Goal: Complete application form: Complete application form

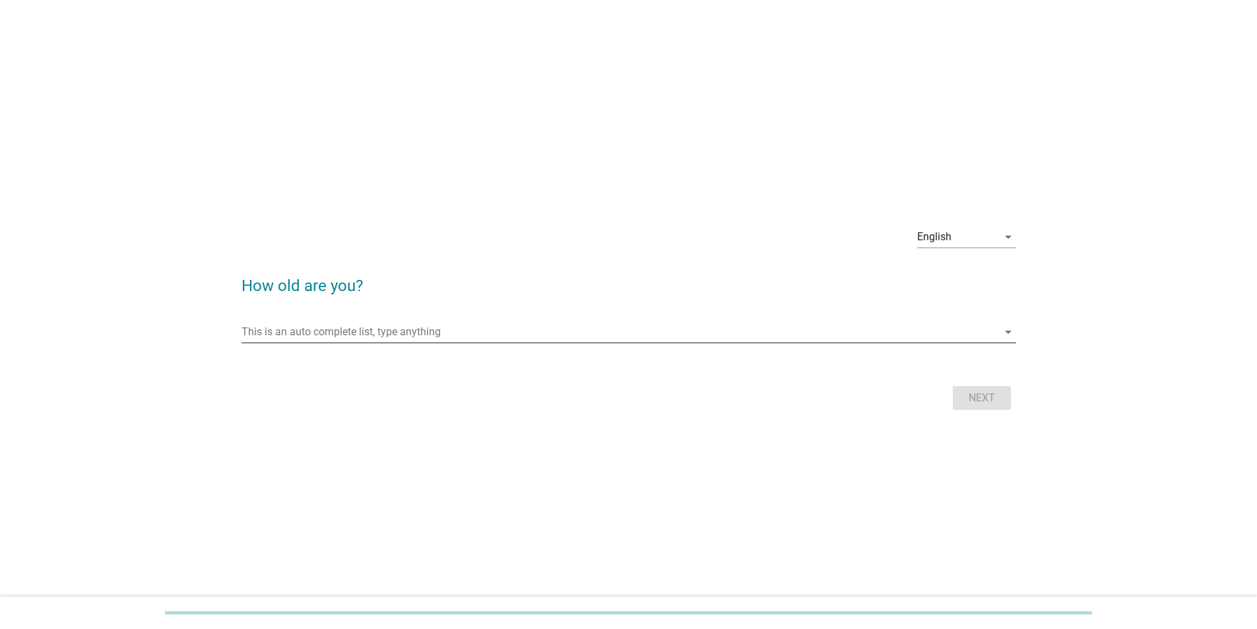
click at [369, 108] on input "This is an auto complete list, type anything" at bounding box center [620, 331] width 756 height 21
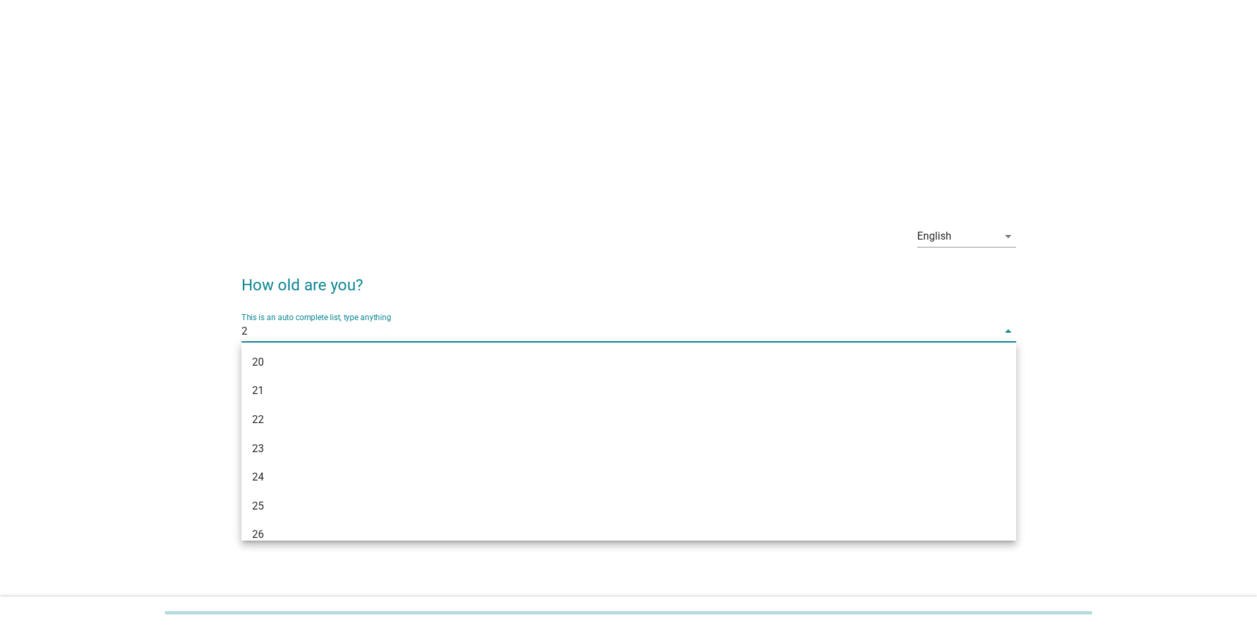
type input "29"
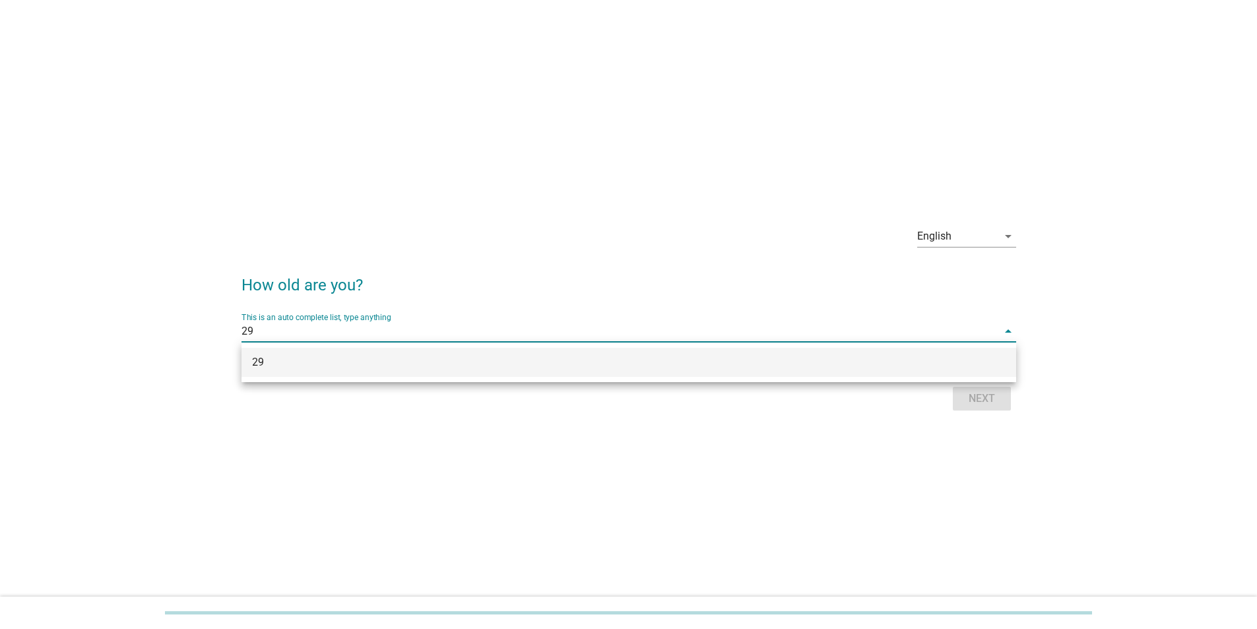
click at [373, 108] on div "29" at bounding box center [597, 362] width 691 height 16
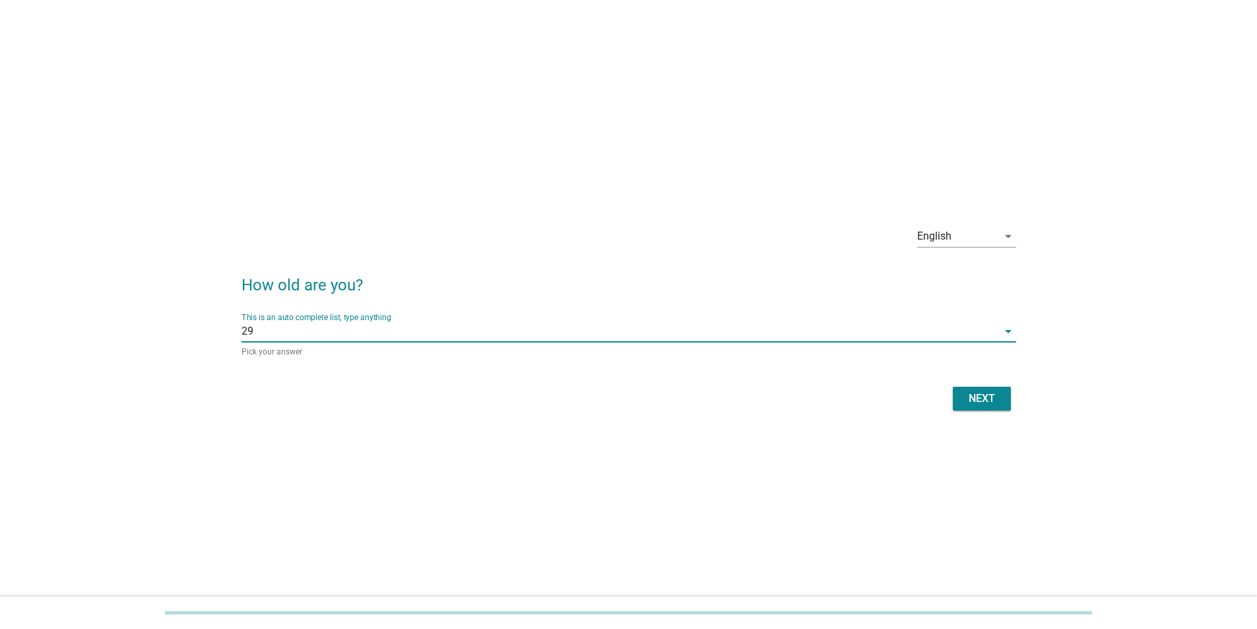
click at [401, 108] on div "English arrow_drop_down How old are you? This is an auto complete list, type an…" at bounding box center [629, 315] width 796 height 220
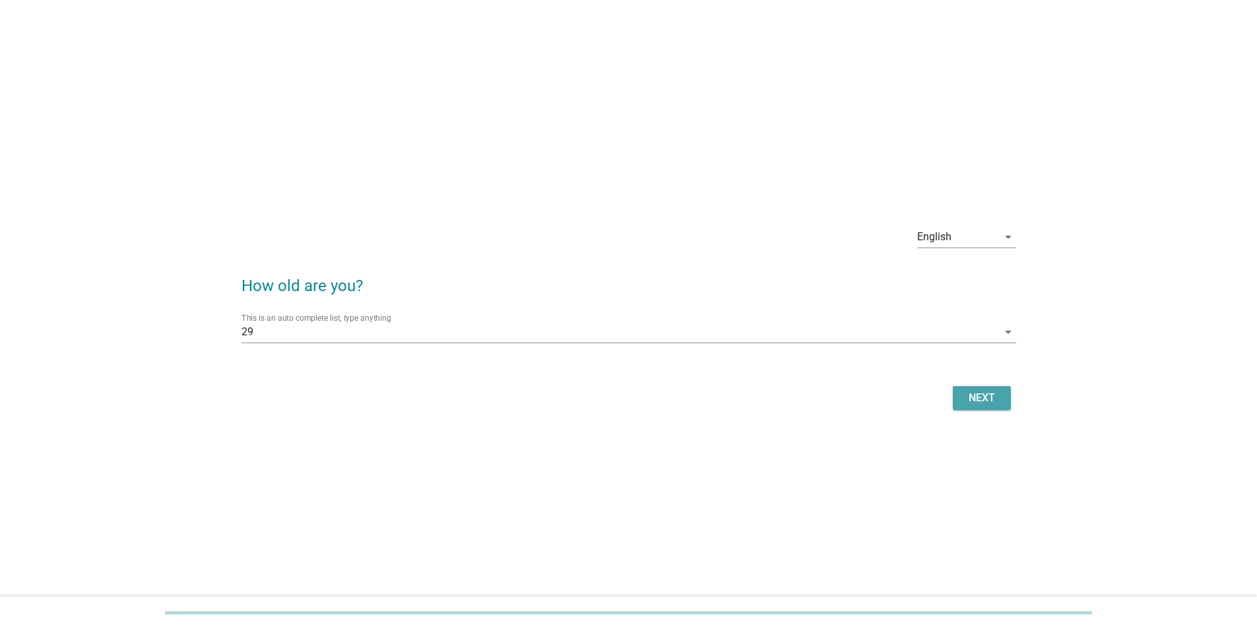
click at [401, 108] on div "Next" at bounding box center [982, 398] width 37 height 16
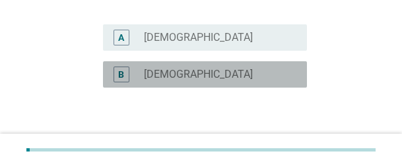
click at [160, 75] on label "[DEMOGRAPHIC_DATA]" at bounding box center [198, 74] width 109 height 13
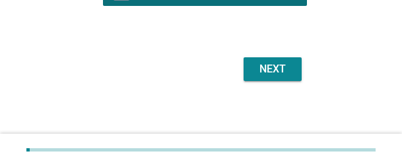
scroll to position [218, 0]
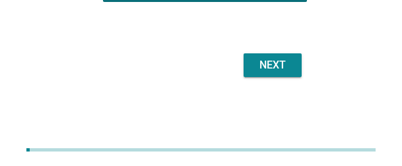
click at [277, 65] on div "Next" at bounding box center [272, 65] width 37 height 16
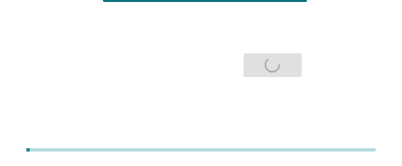
scroll to position [0, 0]
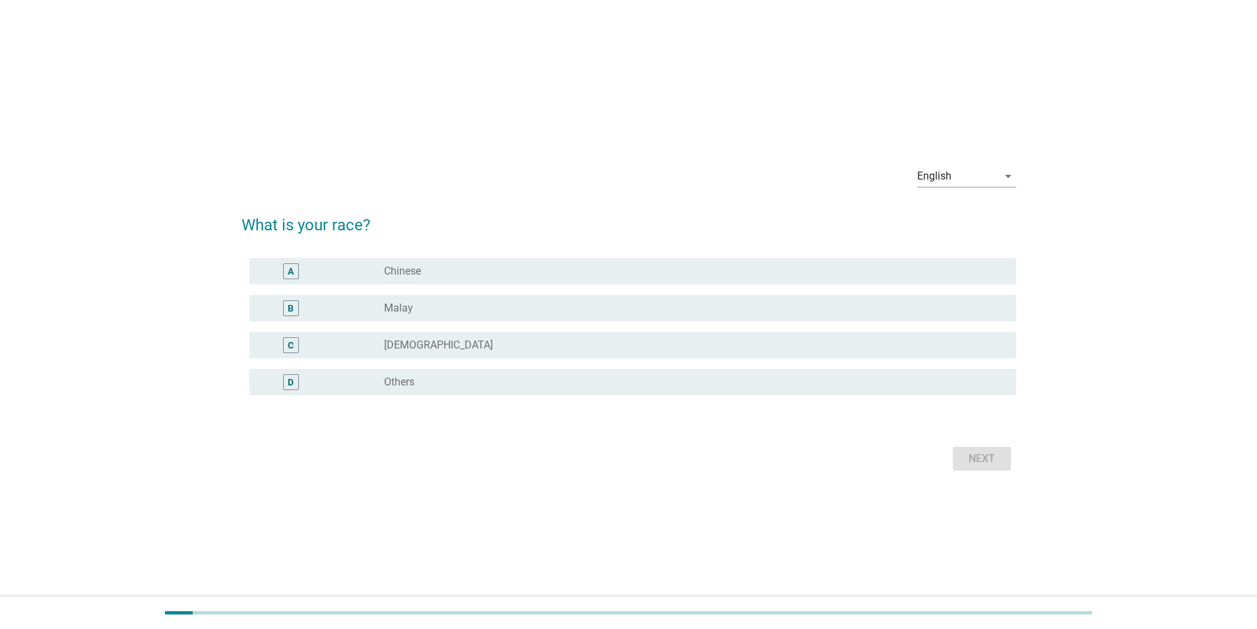
click at [401, 108] on div "radio_button_unchecked Malay" at bounding box center [689, 308] width 611 height 13
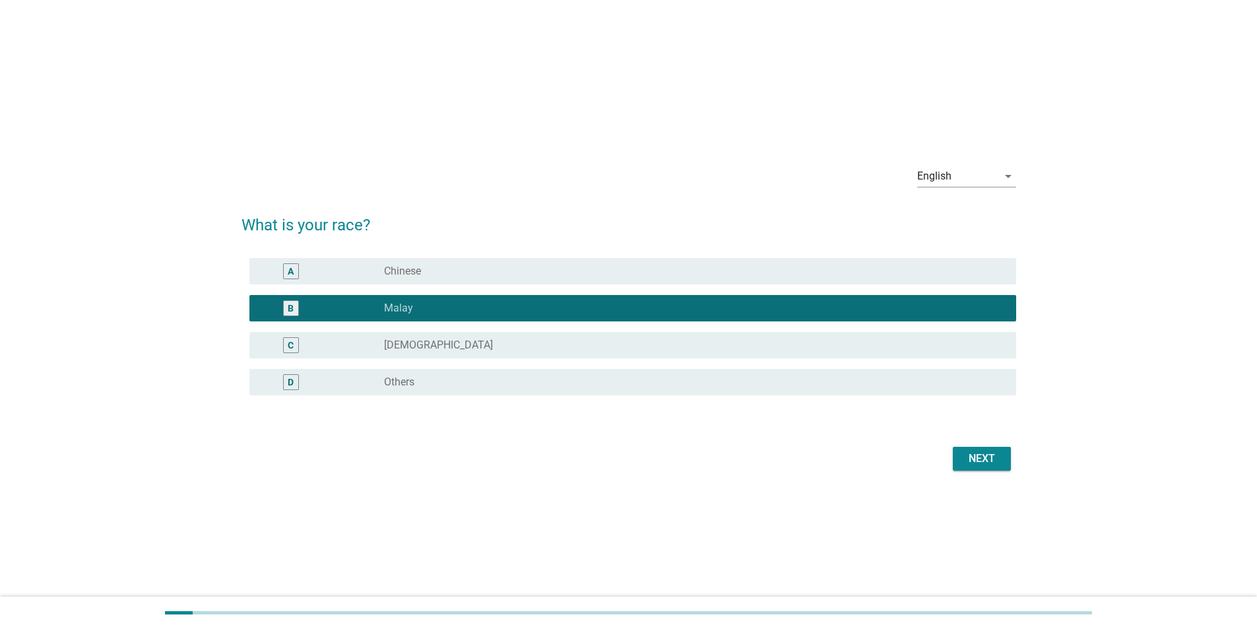
click at [401, 108] on div "Next" at bounding box center [982, 459] width 37 height 16
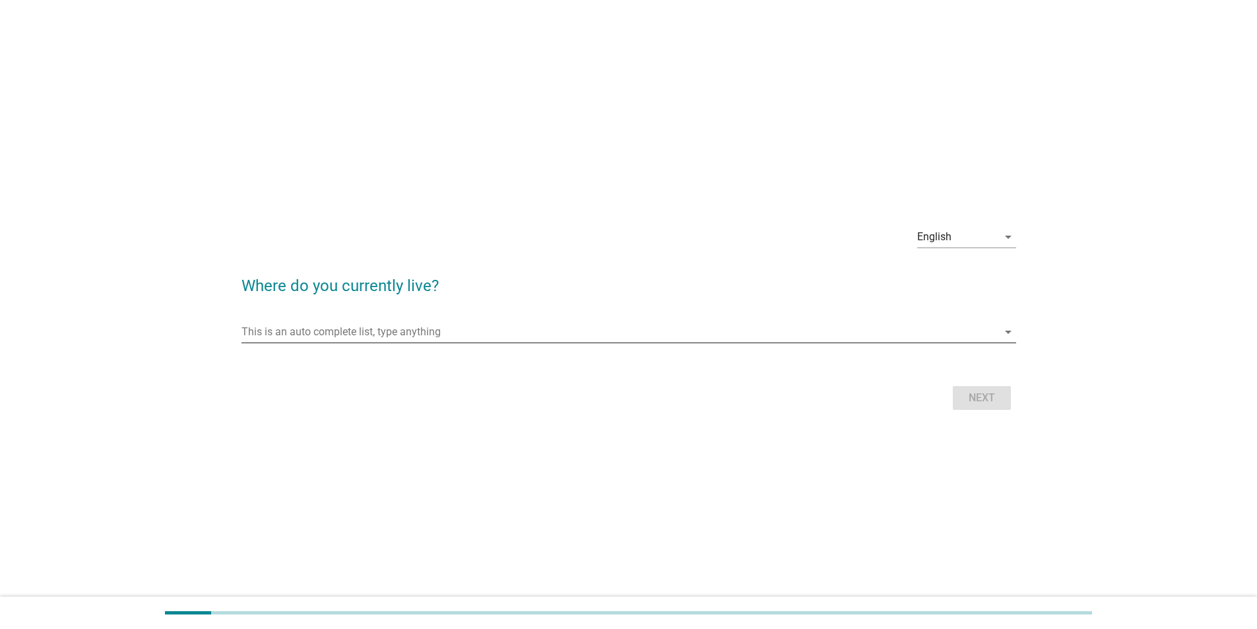
click at [401, 108] on input "This is an auto complete list, type anything" at bounding box center [620, 331] width 756 height 21
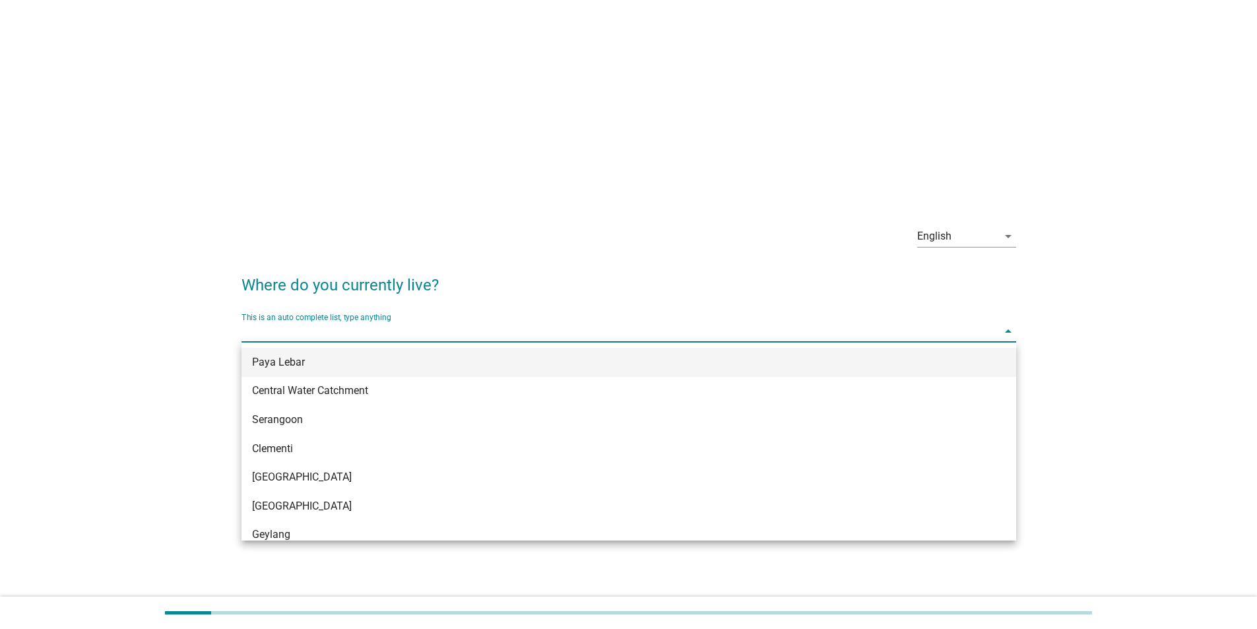
click at [309, 108] on div "Paya Lebar" at bounding box center [629, 362] width 775 height 29
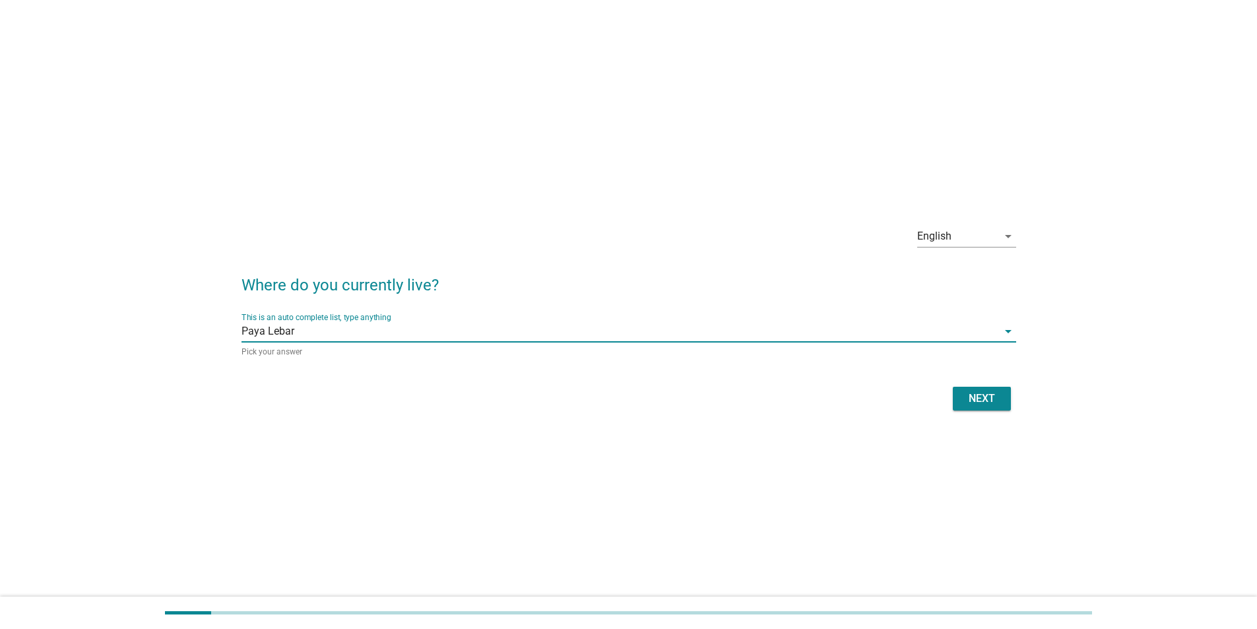
click at [401, 108] on div "Next" at bounding box center [982, 399] width 37 height 16
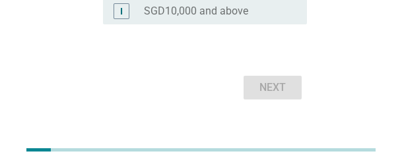
scroll to position [648, 0]
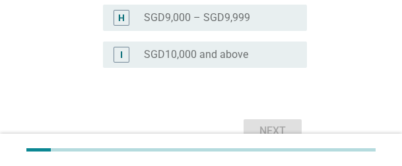
click at [180, 57] on label "SGD10,000 and above" at bounding box center [196, 54] width 104 height 13
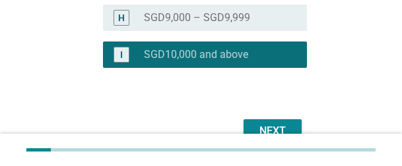
drag, startPoint x: 201, startPoint y: 15, endPoint x: 56, endPoint y: 56, distance: 151.0
click at [201, 15] on label "SGD9,000 – SGD9,999" at bounding box center [197, 17] width 106 height 13
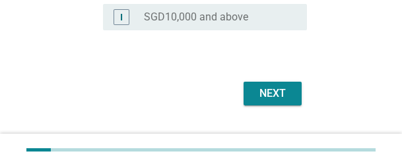
scroll to position [714, 0]
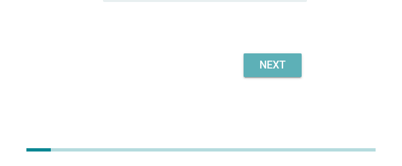
click at [286, 65] on div "Next" at bounding box center [272, 65] width 37 height 16
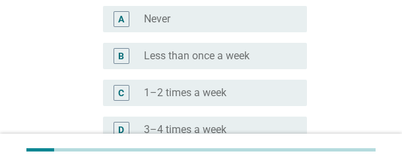
scroll to position [264, 0]
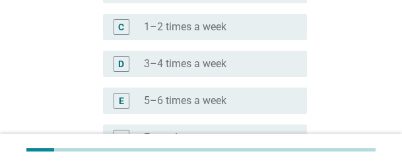
click at [193, 66] on label "3–4 times a week" at bounding box center [185, 63] width 82 height 13
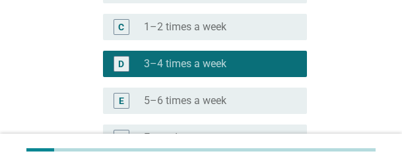
click at [175, 106] on label "5–6 times a week" at bounding box center [185, 100] width 82 height 13
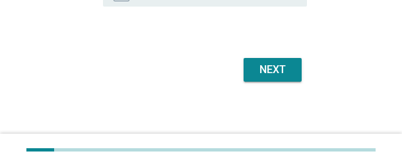
scroll to position [413, 0]
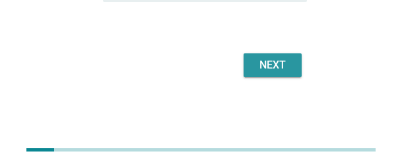
click at [272, 70] on div "Next" at bounding box center [272, 65] width 37 height 16
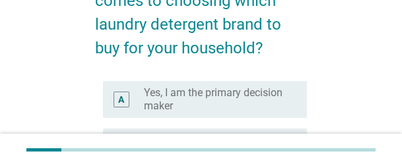
scroll to position [198, 0]
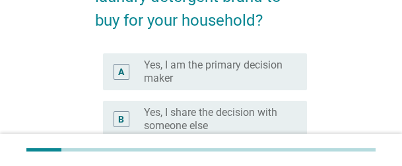
click at [191, 65] on label "Yes, I am the primary decision maker" at bounding box center [215, 72] width 142 height 26
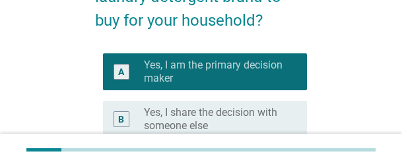
scroll to position [330, 0]
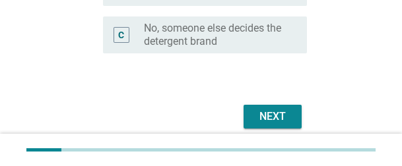
click at [273, 108] on div "Next" at bounding box center [272, 117] width 37 height 16
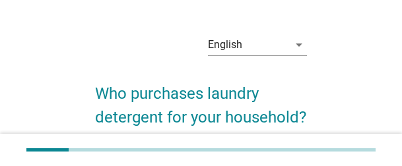
scroll to position [132, 0]
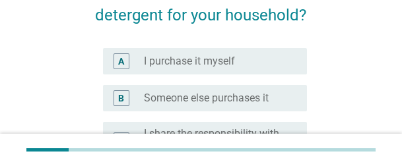
click at [207, 62] on label "I purchase it myself" at bounding box center [189, 61] width 91 height 13
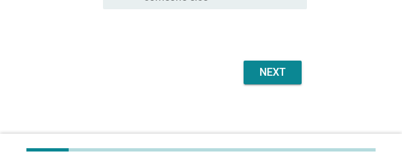
scroll to position [289, 0]
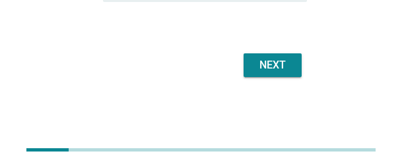
click at [280, 73] on button "Next" at bounding box center [273, 65] width 58 height 24
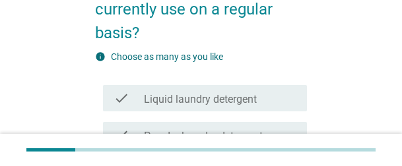
scroll to position [198, 0]
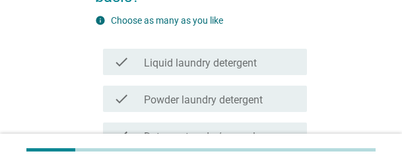
click at [209, 61] on label "Liquid laundry detergent" at bounding box center [200, 63] width 113 height 13
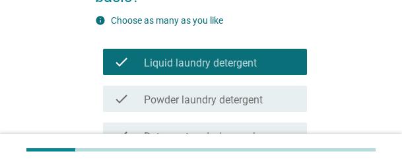
click at [197, 97] on label "Powder laundry detergent" at bounding box center [203, 100] width 119 height 13
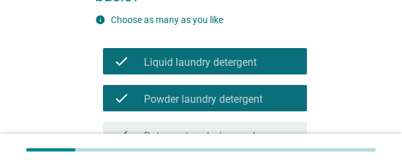
scroll to position [264, 0]
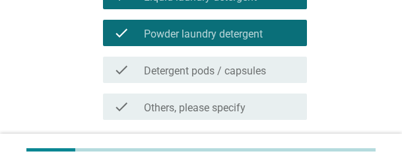
click at [183, 73] on label "Detergent pods / capsules" at bounding box center [205, 71] width 122 height 13
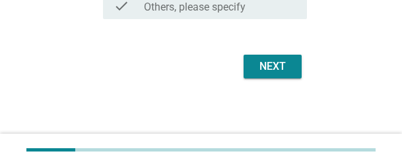
scroll to position [366, 0]
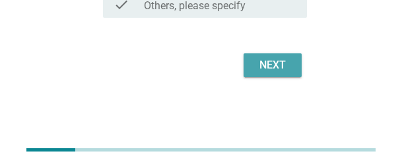
click at [271, 75] on button "Next" at bounding box center [273, 65] width 58 height 24
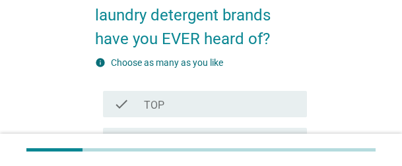
scroll to position [198, 0]
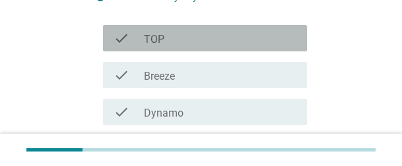
click at [178, 48] on div "check check_box_outline_blank TOP" at bounding box center [205, 38] width 204 height 26
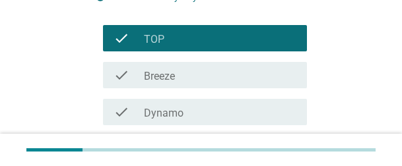
click at [174, 74] on label "Breeze" at bounding box center [159, 76] width 31 height 13
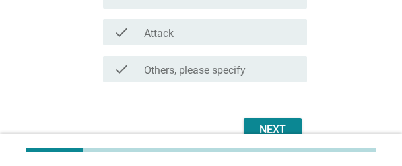
scroll to position [416, 0]
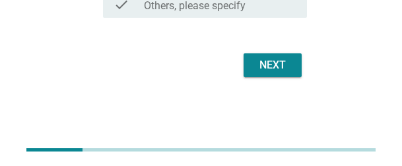
click at [282, 65] on div "Next" at bounding box center [272, 65] width 37 height 16
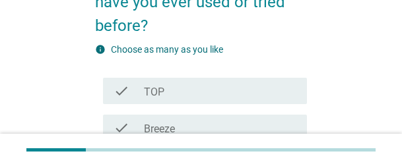
scroll to position [198, 0]
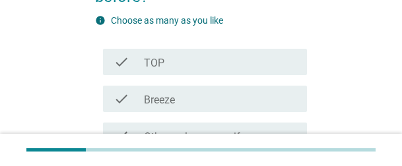
click at [189, 65] on div "check_box_outline_blank TOP" at bounding box center [220, 62] width 152 height 16
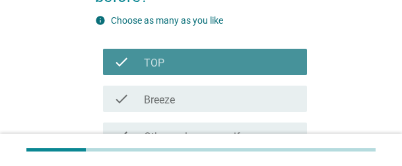
click at [187, 63] on div "check_box_outline_blank TOP" at bounding box center [220, 62] width 152 height 16
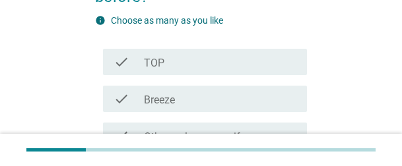
click at [187, 61] on div "check_box_outline_blank TOP" at bounding box center [220, 62] width 152 height 16
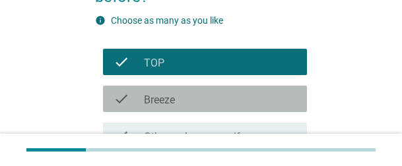
click at [168, 104] on label "Breeze" at bounding box center [159, 100] width 31 height 13
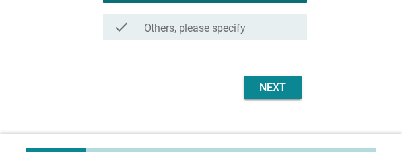
scroll to position [329, 0]
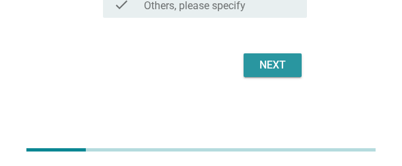
click at [263, 69] on div "Next" at bounding box center [272, 65] width 37 height 16
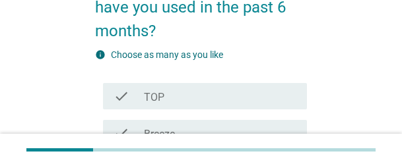
scroll to position [198, 0]
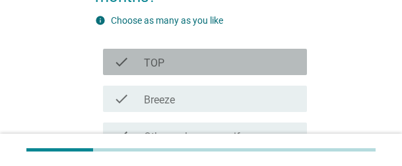
click at [185, 54] on div "check_box_outline_blank TOP" at bounding box center [220, 62] width 152 height 16
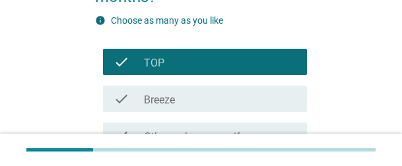
click at [182, 91] on div "check_box Breeze" at bounding box center [220, 99] width 152 height 16
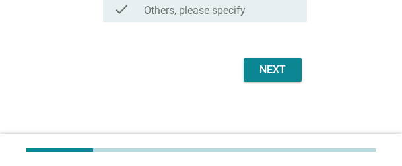
scroll to position [329, 0]
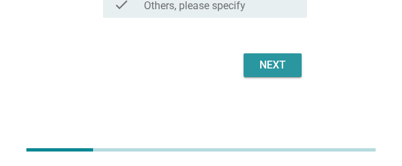
click at [273, 67] on div "Next" at bounding box center [272, 65] width 37 height 16
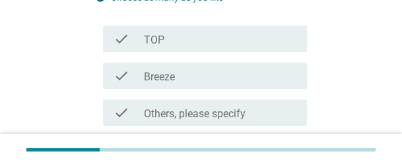
scroll to position [198, 0]
click at [211, 38] on div "check_box_outline_blank TOP" at bounding box center [220, 38] width 152 height 16
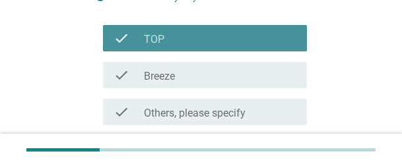
click at [191, 77] on div "check_box Breeze" at bounding box center [220, 75] width 152 height 16
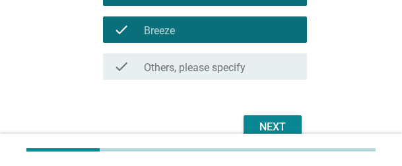
scroll to position [306, 0]
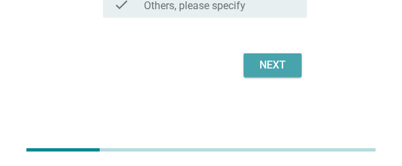
click at [252, 67] on button "Next" at bounding box center [273, 65] width 58 height 24
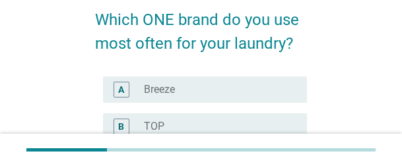
scroll to position [132, 0]
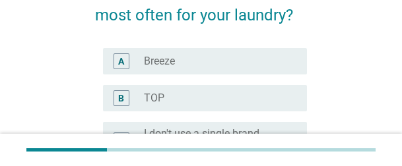
click at [230, 67] on div "radio_button_unchecked Breeze" at bounding box center [215, 61] width 142 height 13
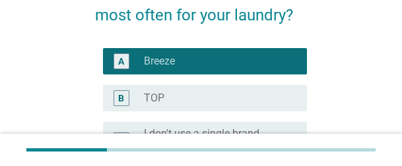
click at [211, 90] on div "radio_button_unchecked TOP" at bounding box center [220, 98] width 152 height 16
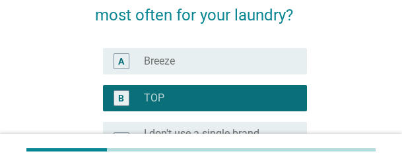
click at [205, 65] on div "radio_button_unchecked Breeze" at bounding box center [215, 61] width 142 height 13
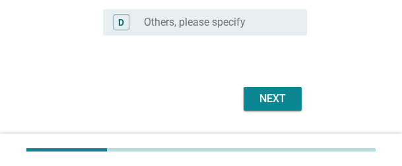
scroll to position [326, 0]
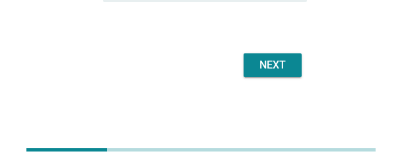
click at [273, 71] on div "Next" at bounding box center [272, 65] width 37 height 16
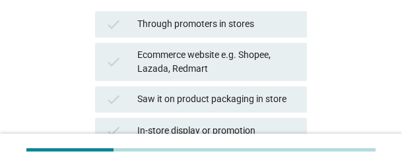
scroll to position [198, 0]
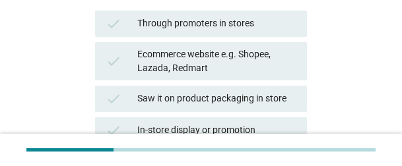
click at [245, 59] on div "Ecommerce website e.g. Shopee, Lazada, Redmart" at bounding box center [216, 62] width 159 height 28
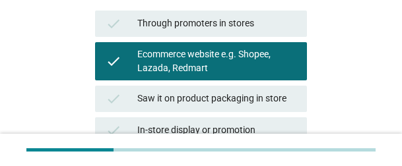
click at [211, 108] on div "check Saw it on product packaging in store" at bounding box center [201, 99] width 212 height 26
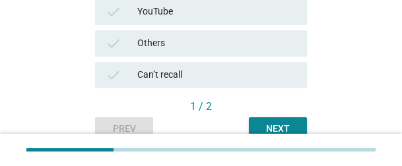
scroll to position [642, 0]
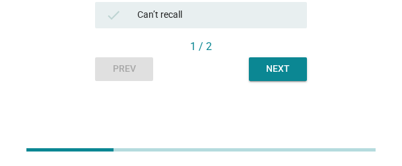
click at [291, 73] on div "Next" at bounding box center [277, 69] width 37 height 14
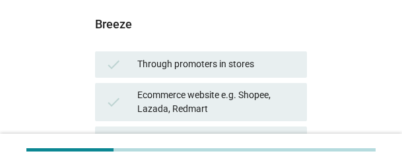
scroll to position [264, 0]
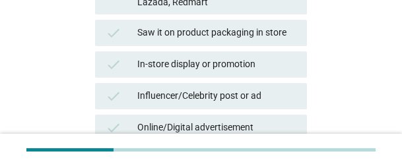
click at [251, 49] on div "check In-store display or promotion" at bounding box center [200, 65] width 217 height 32
click at [209, 96] on div "Influencer/Celebrity post or ad" at bounding box center [216, 96] width 159 height 16
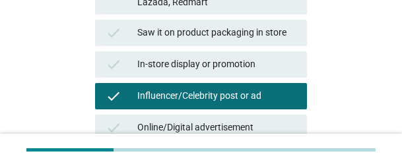
scroll to position [642, 0]
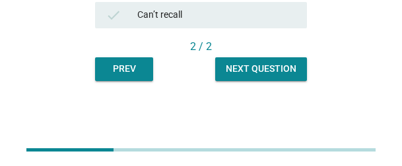
click at [289, 71] on div "Next question" at bounding box center [261, 69] width 71 height 14
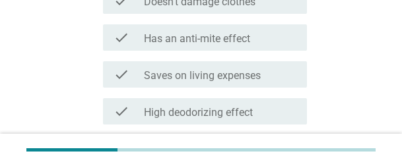
scroll to position [0, 0]
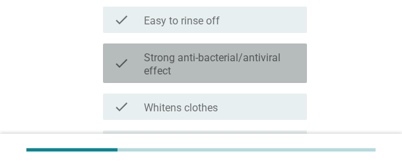
drag, startPoint x: 207, startPoint y: 71, endPoint x: 205, endPoint y: 97, distance: 26.5
click at [207, 71] on label "Strong anti-bacterial/antiviral effect" at bounding box center [220, 64] width 152 height 26
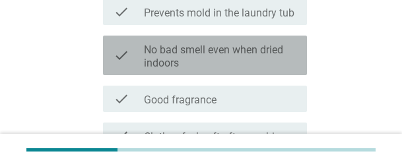
click at [195, 73] on div "check check_box_outline_blank No bad smell even when dried indoors" at bounding box center [205, 56] width 204 height 40
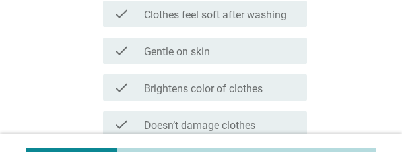
scroll to position [528, 0]
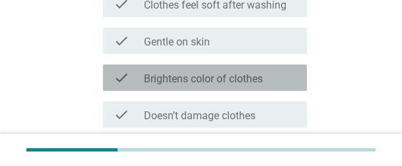
click at [197, 73] on label "Brightens color of clothes" at bounding box center [203, 79] width 119 height 13
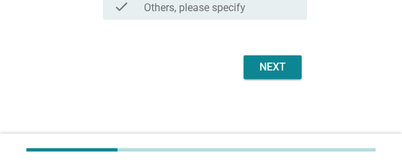
scroll to position [1008, 0]
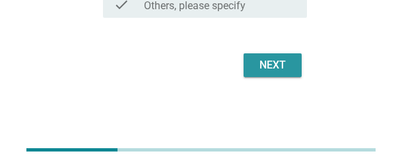
click at [295, 67] on button "Next" at bounding box center [273, 65] width 58 height 24
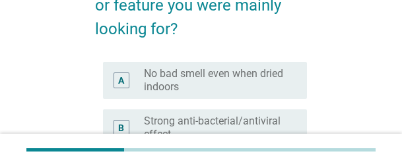
scroll to position [264, 0]
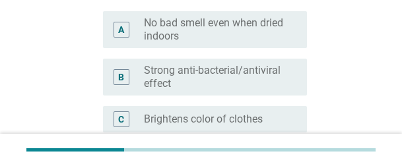
click at [180, 32] on label "No bad smell even when dried indoors" at bounding box center [215, 29] width 142 height 26
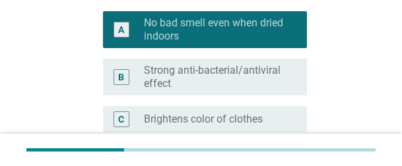
click at [177, 67] on label "Strong anti-bacterial/antiviral effect" at bounding box center [215, 77] width 142 height 26
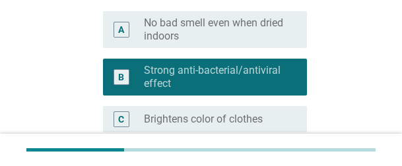
click at [191, 43] on div "A radio_button_unchecked No bad smell even when dried indoors" at bounding box center [205, 29] width 204 height 37
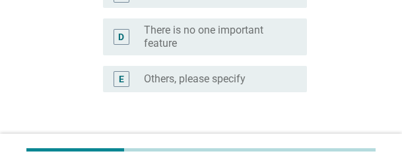
scroll to position [479, 0]
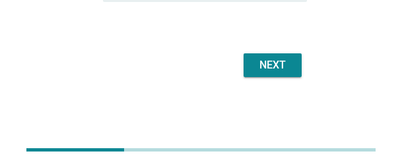
click at [288, 75] on button "Next" at bounding box center [273, 65] width 58 height 24
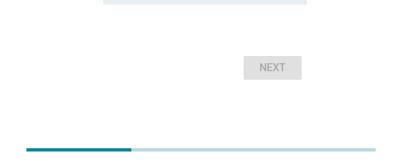
scroll to position [462, 0]
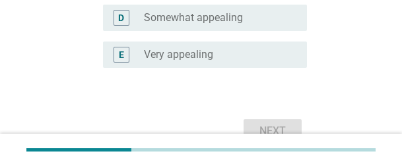
click at [202, 55] on label "Very appealing" at bounding box center [178, 54] width 69 height 13
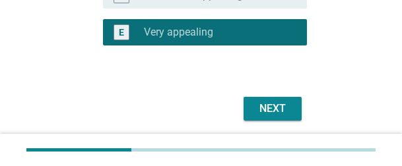
scroll to position [528, 0]
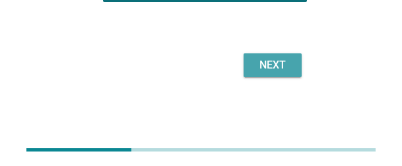
click at [288, 71] on div "Next" at bounding box center [272, 65] width 37 height 16
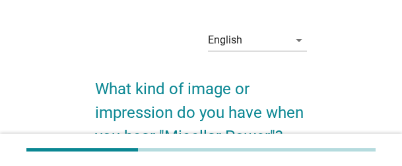
scroll to position [0, 0]
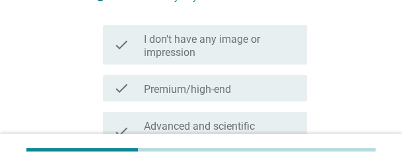
click at [218, 48] on label "I don't have any image or impression" at bounding box center [220, 46] width 152 height 26
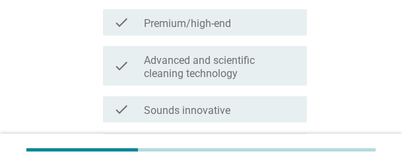
click at [218, 60] on label "Advanced and scientific cleaning technology" at bounding box center [220, 67] width 152 height 26
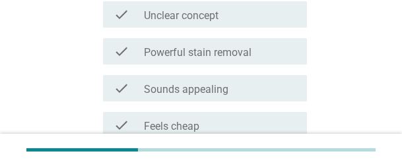
click at [205, 40] on div "check check_box_outline_blank Powerful stain removal" at bounding box center [205, 51] width 204 height 26
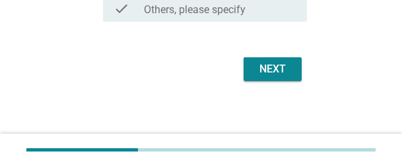
scroll to position [789, 0]
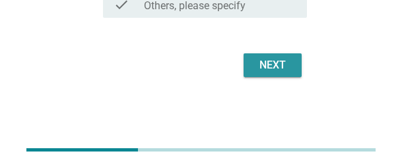
click at [287, 69] on div "Next" at bounding box center [272, 65] width 37 height 16
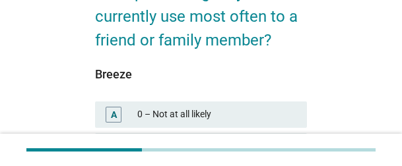
scroll to position [198, 0]
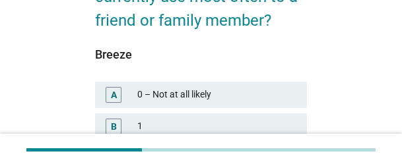
click at [189, 53] on div "Breeze" at bounding box center [201, 55] width 212 height 18
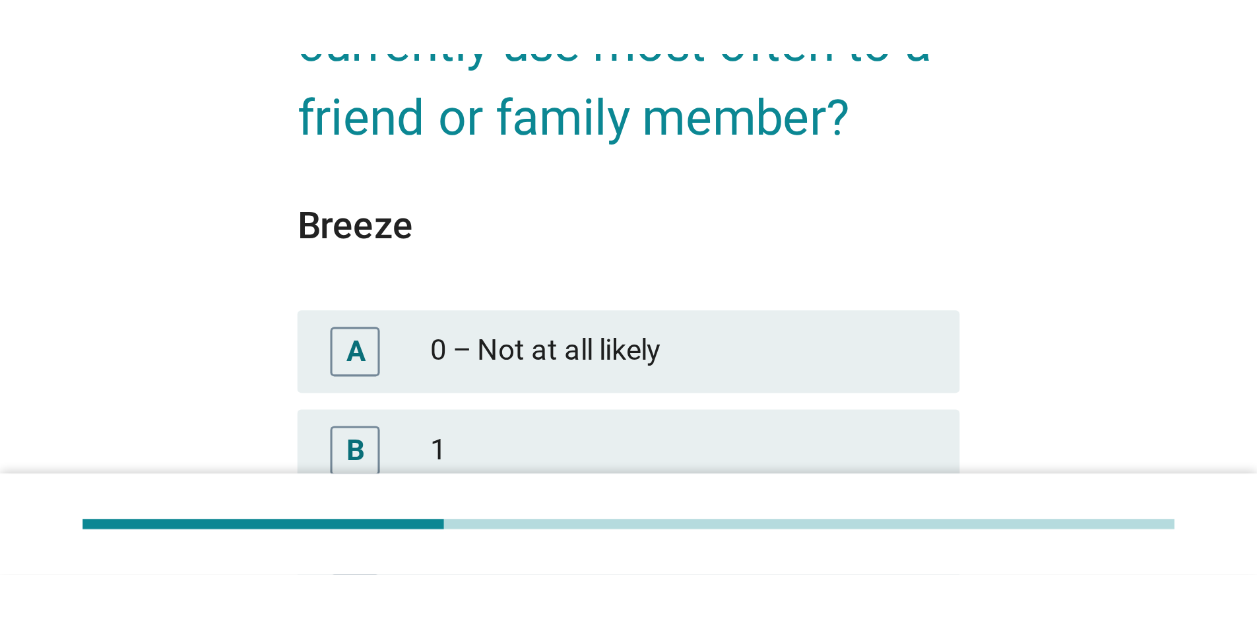
scroll to position [71, 0]
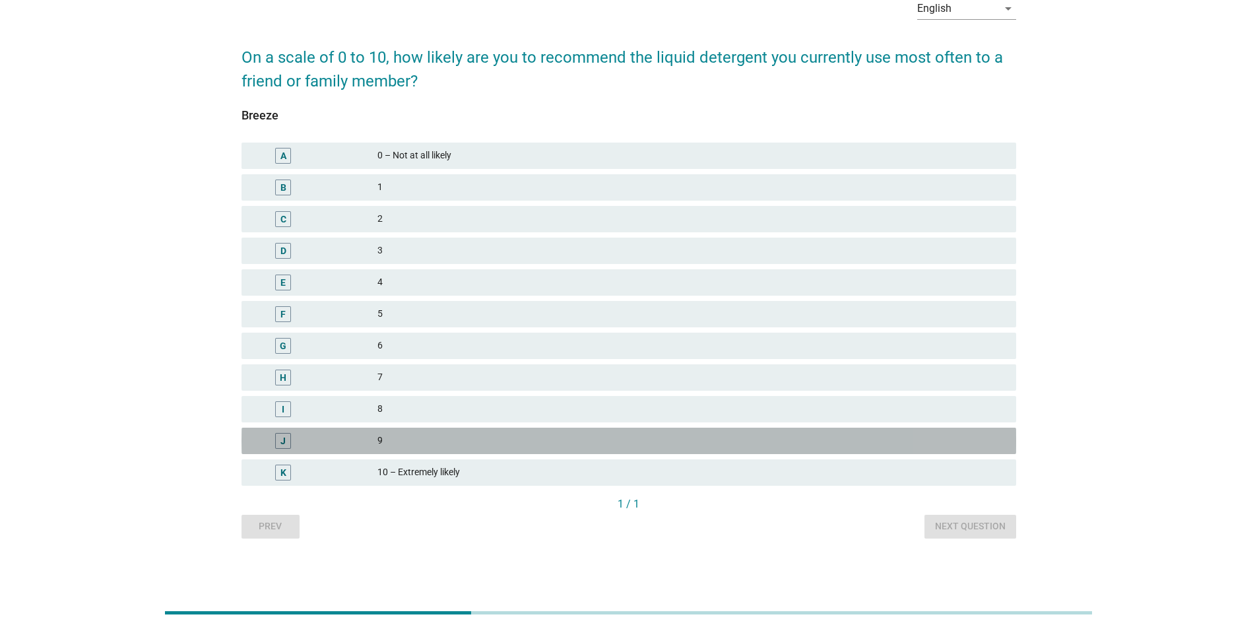
click at [401, 108] on div "9" at bounding box center [691, 441] width 628 height 16
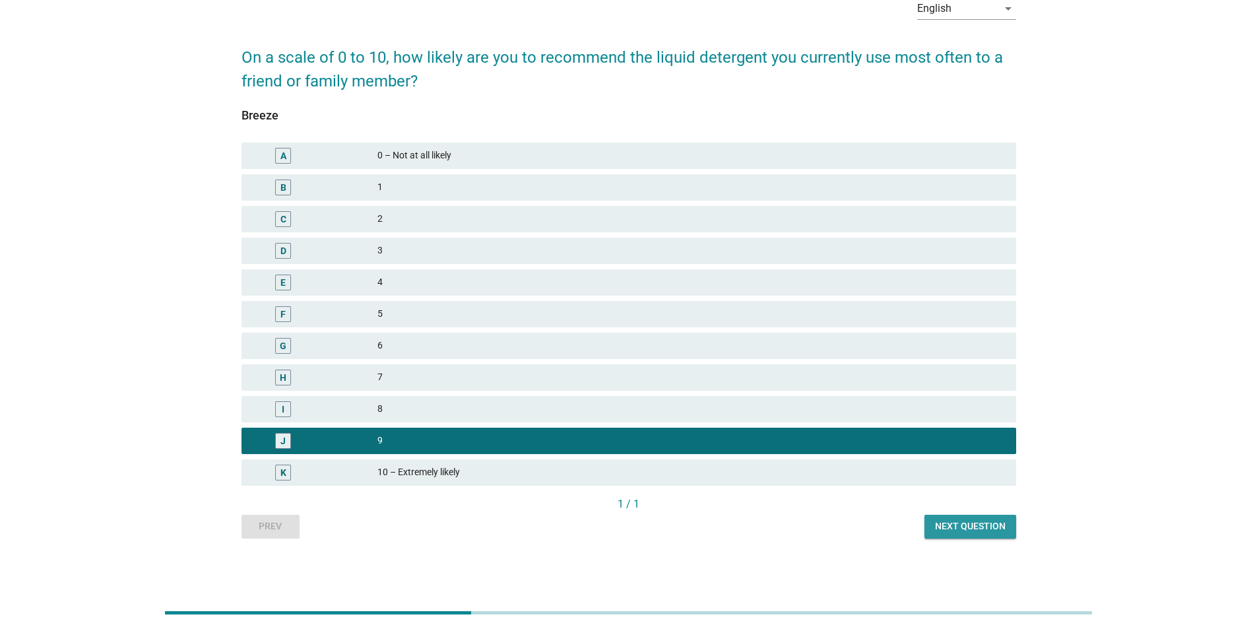
click at [401, 108] on div "Next question" at bounding box center [970, 526] width 71 height 14
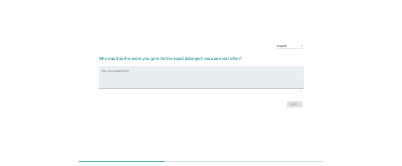
scroll to position [0, 0]
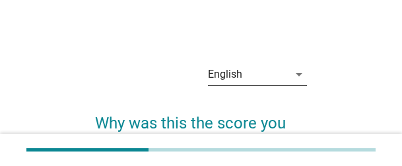
click at [281, 79] on div "English" at bounding box center [248, 74] width 81 height 21
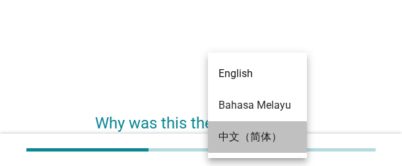
click at [272, 108] on div "中文（简体）" at bounding box center [257, 137] width 78 height 16
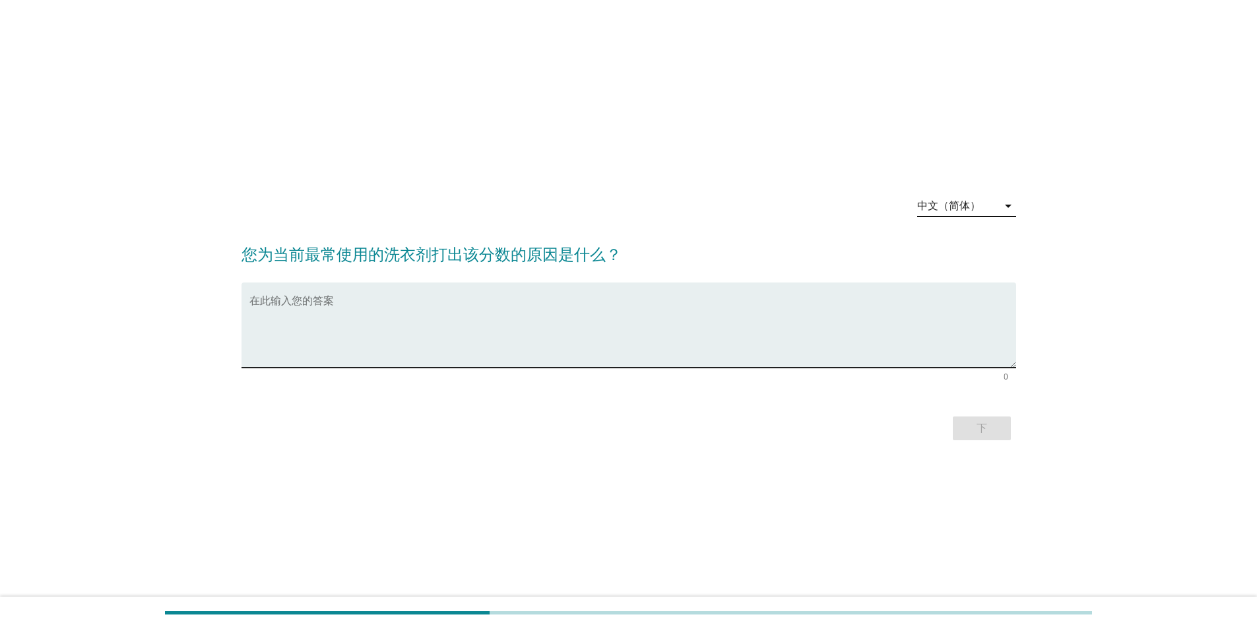
click at [278, 108] on textarea "在此输入您的答案" at bounding box center [632, 332] width 767 height 69
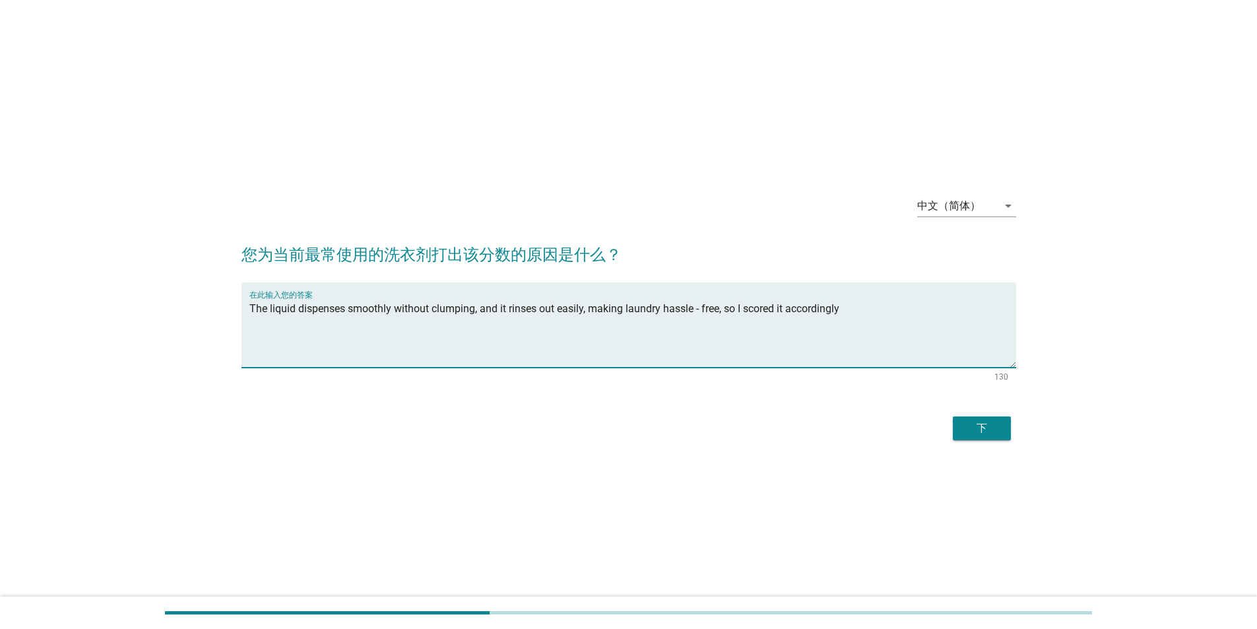
type textarea "The liquid dispenses smoothly without clumping, and it rinses out easily, makin…"
click at [401, 108] on div "下" at bounding box center [982, 428] width 37 height 16
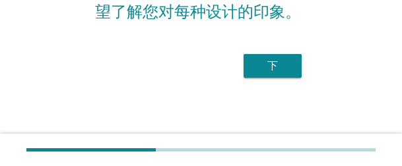
scroll to position [160, 0]
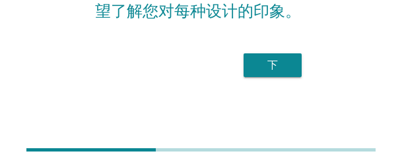
click at [273, 57] on div "下" at bounding box center [272, 65] width 37 height 16
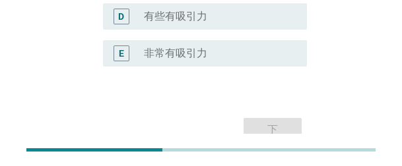
scroll to position [380, 0]
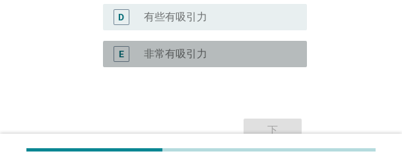
click at [160, 58] on label "非常有吸引力" at bounding box center [175, 54] width 63 height 13
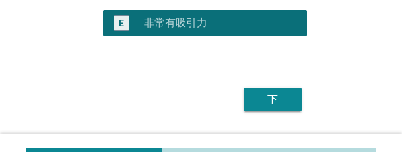
scroll to position [446, 0]
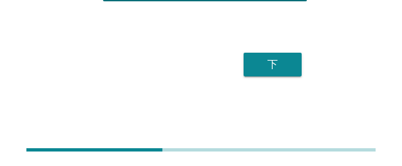
click at [284, 69] on div "下" at bounding box center [272, 65] width 37 height 16
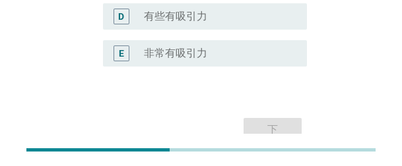
scroll to position [380, 0]
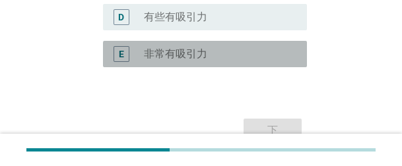
click at [223, 56] on div "radio_button_unchecked 非常有吸引力" at bounding box center [215, 54] width 142 height 13
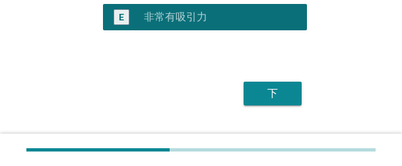
scroll to position [446, 0]
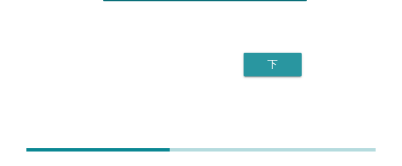
click at [273, 68] on div "下" at bounding box center [272, 65] width 37 height 16
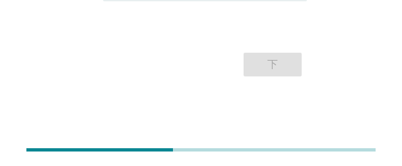
scroll to position [380, 0]
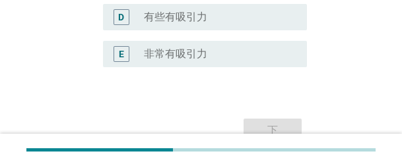
click at [229, 51] on div "radio_button_unchecked 非常有吸引力" at bounding box center [215, 54] width 142 height 13
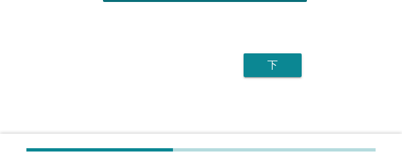
scroll to position [446, 0]
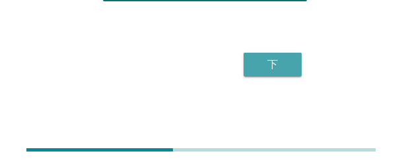
click at [277, 57] on div "下" at bounding box center [272, 65] width 37 height 16
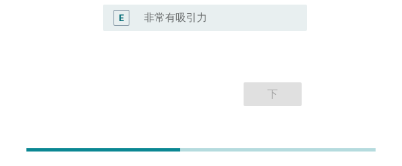
scroll to position [380, 0]
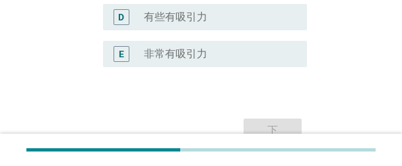
click at [208, 58] on div "radio_button_unchecked 非常有吸引力" at bounding box center [215, 54] width 142 height 13
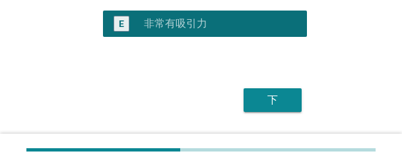
scroll to position [446, 0]
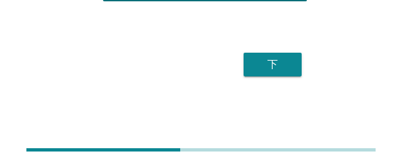
click at [284, 65] on div "下" at bounding box center [272, 65] width 37 height 16
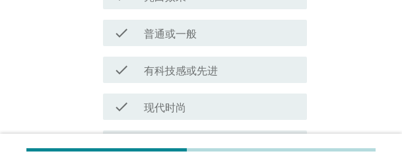
scroll to position [594, 0]
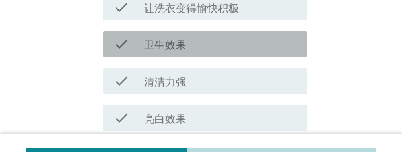
click at [185, 44] on label "卫生效果" at bounding box center [165, 45] width 42 height 13
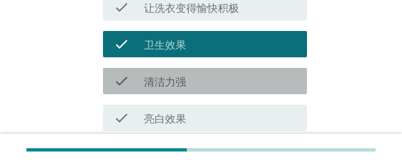
click at [183, 79] on label "清洁力强" at bounding box center [165, 82] width 42 height 13
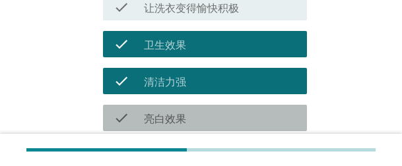
click at [179, 108] on label "亮白效果" at bounding box center [165, 119] width 42 height 13
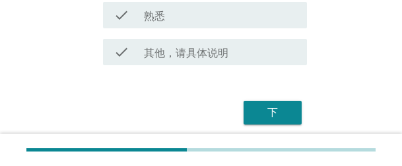
scroll to position [1152, 0]
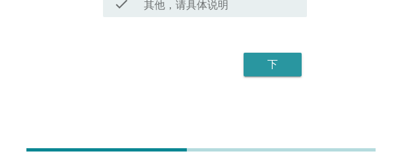
click at [278, 69] on div "下" at bounding box center [272, 65] width 37 height 16
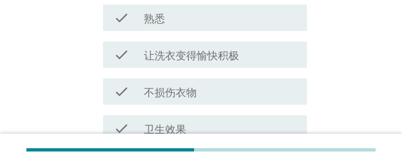
scroll to position [330, 0]
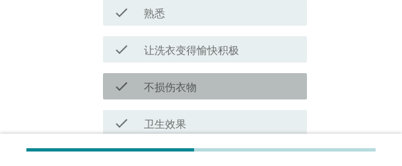
click at [188, 82] on label "不损伤衣物" at bounding box center [170, 87] width 53 height 13
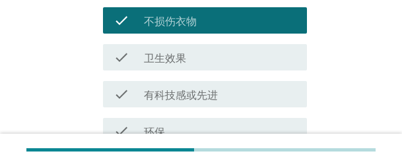
click at [195, 92] on label "有科技感或先进" at bounding box center [181, 95] width 74 height 13
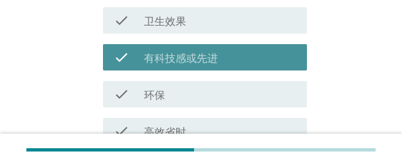
scroll to position [462, 0]
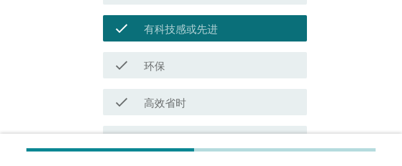
click at [193, 62] on div "check_box_outline_blank 环保" at bounding box center [220, 65] width 152 height 16
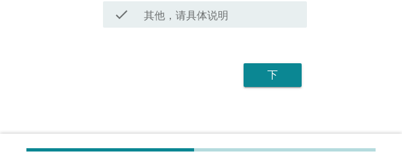
scroll to position [1152, 0]
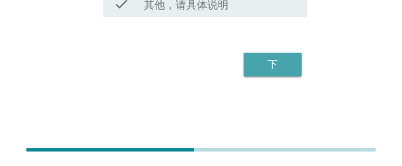
click at [289, 69] on div "下" at bounding box center [272, 65] width 37 height 16
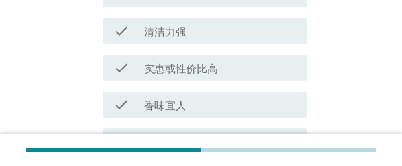
scroll to position [374, 0]
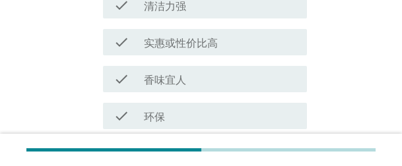
click at [188, 82] on div "check_box_outline_blank 香味宜人" at bounding box center [220, 79] width 152 height 16
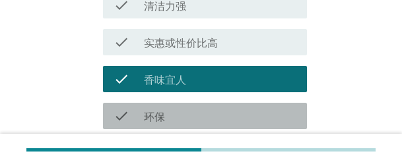
click at [179, 108] on div "check_box_outline_blank 环保" at bounding box center [220, 116] width 152 height 16
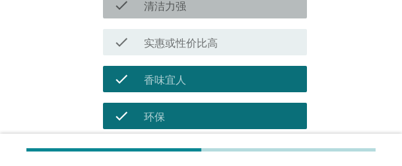
click at [195, 7] on div "check_box_outline_blank 清洁力强" at bounding box center [220, 5] width 152 height 16
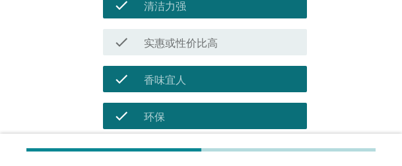
click at [199, 42] on label "实惠或性价比高" at bounding box center [181, 43] width 74 height 13
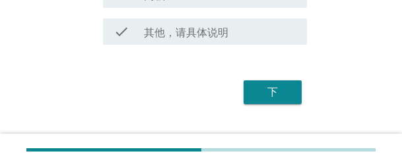
scroll to position [1152, 0]
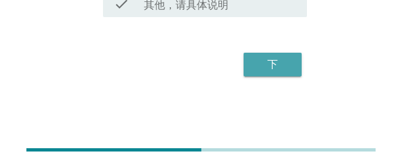
click at [298, 67] on button "下" at bounding box center [273, 65] width 58 height 24
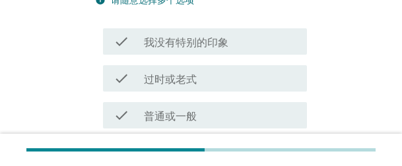
scroll to position [330, 0]
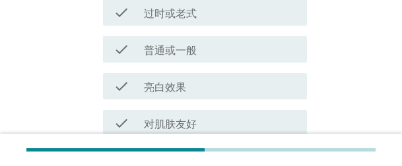
click at [181, 80] on div "check_box_outline_blank 亮白效果" at bounding box center [220, 87] width 152 height 16
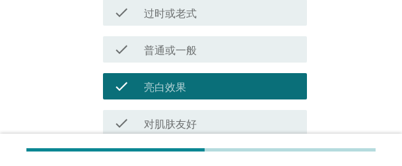
click at [181, 108] on label "对肌肤友好" at bounding box center [170, 124] width 53 height 13
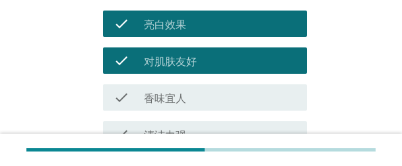
scroll to position [462, 0]
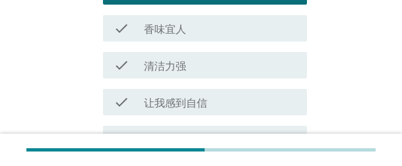
click at [196, 69] on div "check_box_outline_blank 清洁力强" at bounding box center [220, 65] width 152 height 16
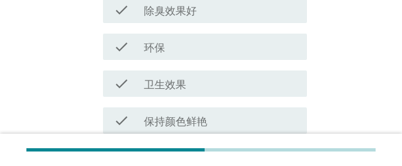
scroll to position [1152, 0]
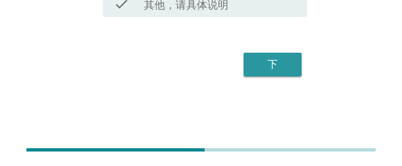
click at [263, 71] on div "下" at bounding box center [272, 65] width 37 height 16
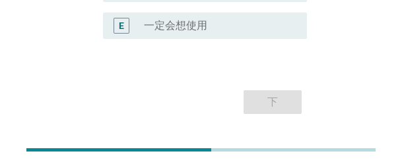
scroll to position [404, 0]
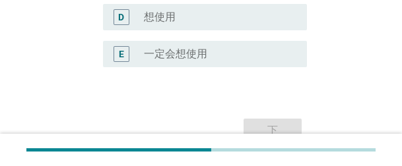
click at [218, 60] on div "radio_button_unchecked 一定会想使用" at bounding box center [215, 54] width 142 height 13
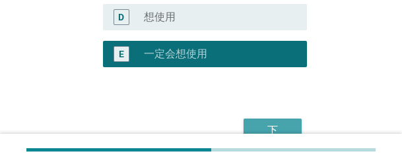
click at [280, 108] on button "下" at bounding box center [273, 131] width 58 height 24
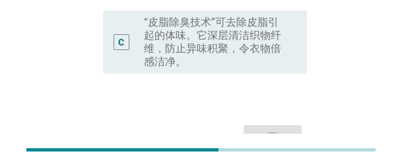
scroll to position [297, 0]
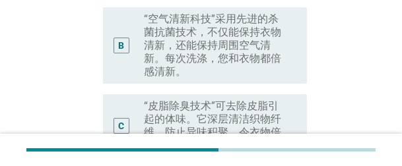
click at [233, 100] on label "“皮脂除臭技术”可去除皮脂引起的体味。它深层清洁织物纤维，防止异味积聚，令衣物倍感洁净。" at bounding box center [215, 126] width 142 height 53
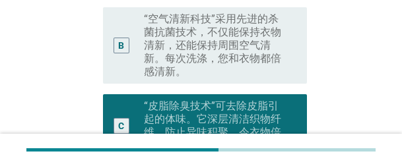
click at [222, 30] on label "“空气清新科技”采用先进的杀菌抗菌技术，不仅能保持衣物清新，还能保持周围空气清新。每次洗涤，您和衣物都倍感清新。" at bounding box center [215, 46] width 142 height 66
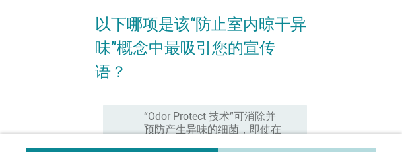
scroll to position [165, 0]
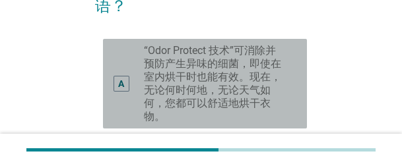
click at [257, 54] on label "“Odor Protect 技术”可消除并预防产生异味的细菌，即使在室内烘干时也能有效。现在，无论何时何地，无论天气如何，您都可以舒适地烘干衣物。" at bounding box center [215, 83] width 142 height 79
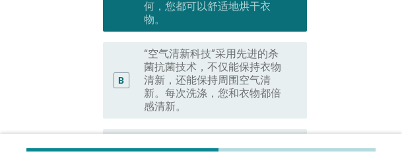
scroll to position [429, 0]
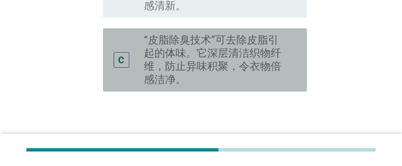
click at [170, 36] on div "C radio_button_unchecked “皮脂除臭技术”可去除皮脂引起的体味。它深层清洁织物纤维，防止异味积聚，令衣物倍感洁净。" at bounding box center [205, 59] width 204 height 63
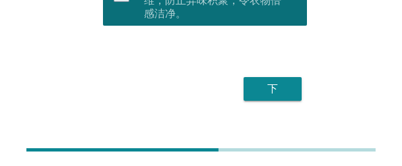
click at [267, 77] on button "下" at bounding box center [273, 89] width 58 height 24
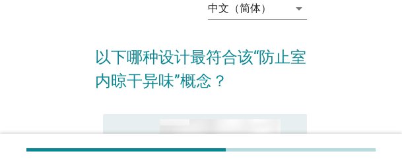
scroll to position [132, 0]
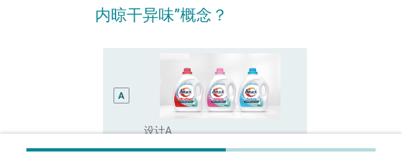
click at [131, 74] on div "A" at bounding box center [129, 95] width 30 height 85
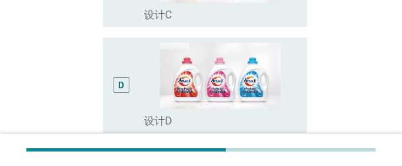
scroll to position [592, 0]
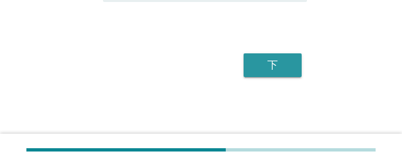
click at [280, 73] on button "下" at bounding box center [273, 65] width 58 height 24
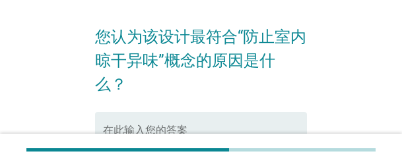
scroll to position [57, 0]
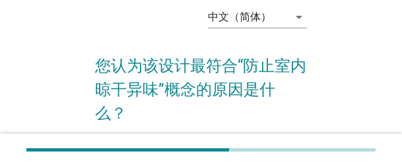
click at [319, 81] on div "中文（简体） arrow_drop_down 您认为该设计最符合“防止室内晾干异味”概念的原因是什么？ 在此输入您的答案 0 下" at bounding box center [200, 149] width 349 height 328
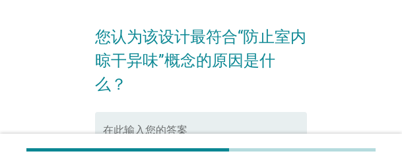
scroll to position [123, 0]
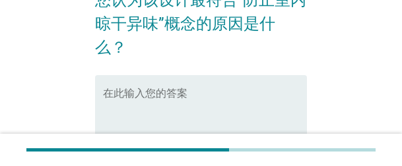
click at [180, 91] on textarea "在此输入您的答案" at bounding box center [205, 125] width 204 height 69
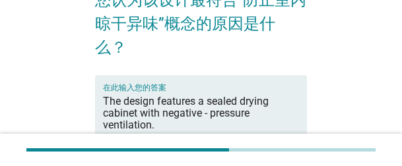
type textarea "The design features a sealed drying cabinet with negative - pressure ventilatio…"
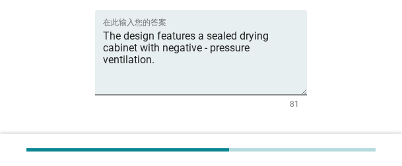
scroll to position [189, 0]
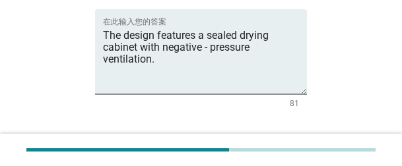
click at [277, 108] on div "下" at bounding box center [272, 155] width 37 height 16
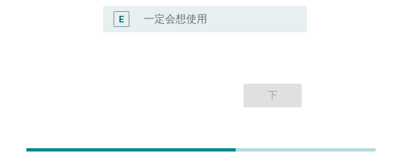
scroll to position [380, 0]
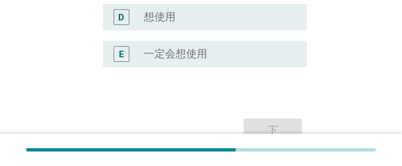
click at [199, 61] on div "radio_button_unchecked 一定会想使用" at bounding box center [220, 54] width 152 height 16
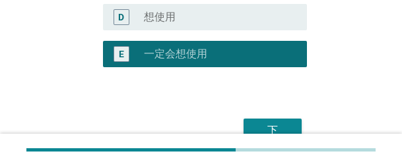
click at [282, 108] on div "下" at bounding box center [272, 131] width 37 height 16
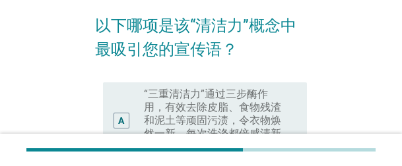
scroll to position [132, 0]
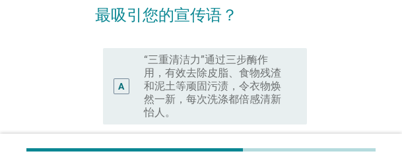
click at [237, 87] on label "“三重清洁力”通过三步酶作用，有效去除皮脂、食物残渣和泥土等顽固污渍，令衣物焕然一新，每次洗涤都倍感清新怡人。" at bounding box center [215, 86] width 142 height 66
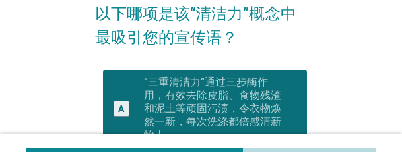
scroll to position [198, 0]
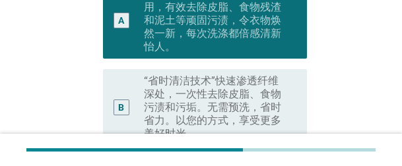
click at [230, 90] on label "“省时清洁技术”快速渗透纤维深处，一次性去除皮脂、食物污渍和污垢。无需预洗，省时省力。以您的方式，享受更多美好时光。" at bounding box center [215, 108] width 142 height 66
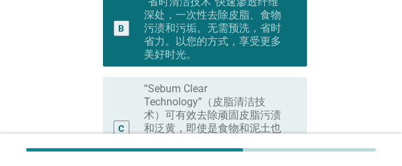
scroll to position [442, 0]
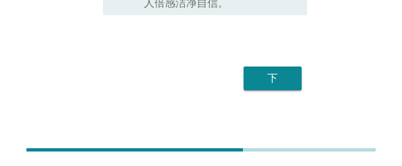
click at [294, 67] on button "下" at bounding box center [273, 79] width 58 height 24
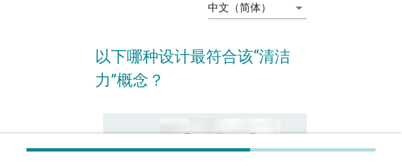
scroll to position [132, 0]
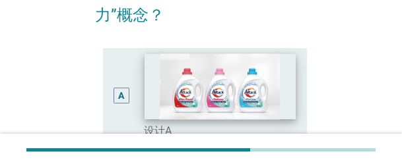
click at [275, 69] on img at bounding box center [220, 86] width 150 height 66
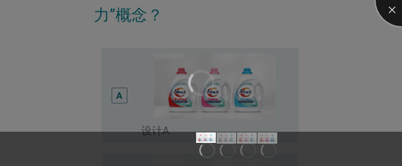
click at [389, 12] on div at bounding box center [402, 0] width 53 height 53
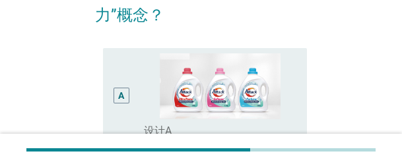
click at [131, 106] on div "A" at bounding box center [129, 95] width 30 height 85
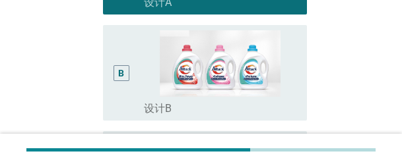
scroll to position [264, 0]
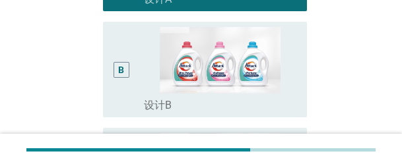
drag, startPoint x: 122, startPoint y: 54, endPoint x: 55, endPoint y: 92, distance: 77.4
click at [122, 54] on div "B" at bounding box center [121, 69] width 15 height 85
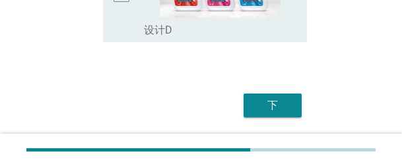
scroll to position [592, 0]
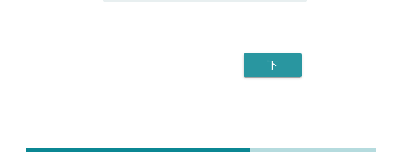
click at [286, 71] on div "下" at bounding box center [272, 65] width 37 height 16
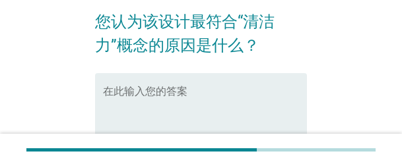
scroll to position [66, 0]
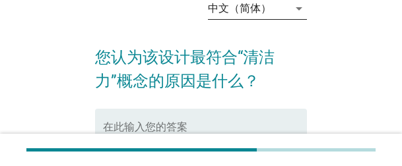
click at [269, 9] on div "中文（简体）" at bounding box center [239, 9] width 63 height 12
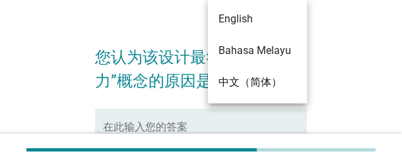
scroll to position [64, 0]
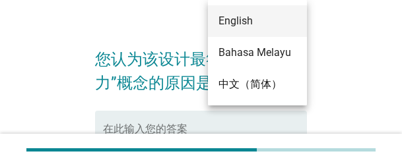
click at [255, 23] on div "English" at bounding box center [257, 21] width 78 height 16
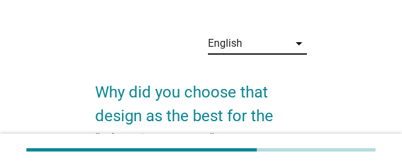
scroll to position [66, 0]
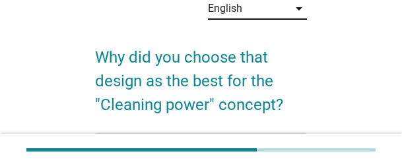
click at [252, 15] on div "English" at bounding box center [248, 8] width 81 height 21
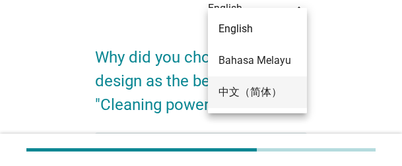
click at [251, 88] on div "中文（简体）" at bounding box center [257, 92] width 78 height 16
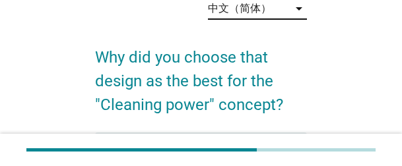
scroll to position [0, 0]
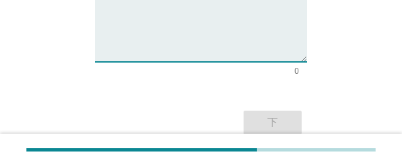
click at [168, 38] on textarea "在此输入您的答案" at bounding box center [205, 27] width 204 height 69
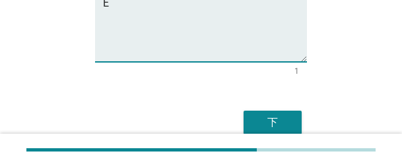
scroll to position [194, 0]
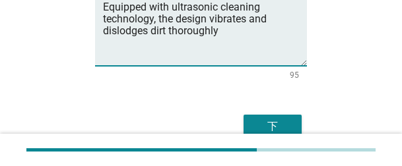
type textarea "Equipped with ultrasonic cleaning technology, the design vibrates and dislodges…"
click at [274, 108] on div "下" at bounding box center [272, 127] width 37 height 16
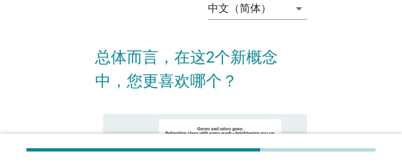
scroll to position [132, 0]
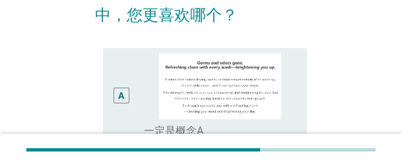
click at [125, 95] on div "A" at bounding box center [122, 96] width 16 height 16
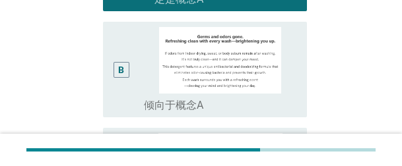
scroll to position [592, 0]
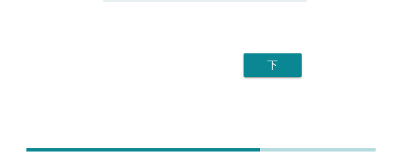
click at [302, 67] on div "下" at bounding box center [201, 65] width 212 height 32
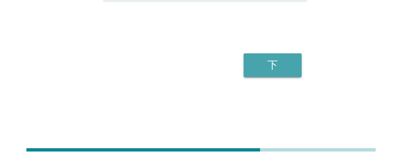
click at [278, 67] on div "下" at bounding box center [272, 65] width 37 height 16
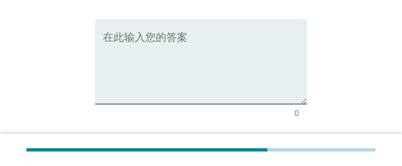
scroll to position [66, 0]
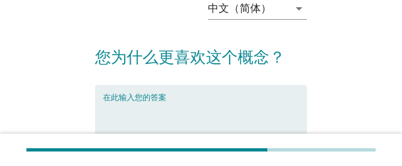
click at [204, 108] on textarea "在此输入您的答案" at bounding box center [205, 135] width 204 height 69
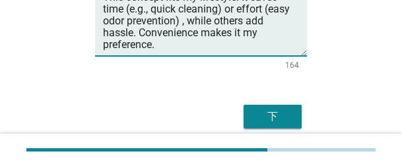
scroll to position [198, 0]
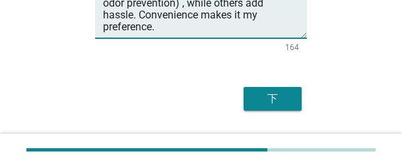
type textarea "This concept fits my lifestyle. It saves time (e.g., quick cleaning) or effort …"
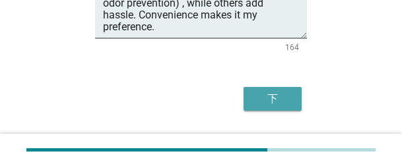
click at [265, 100] on div "下" at bounding box center [272, 99] width 37 height 16
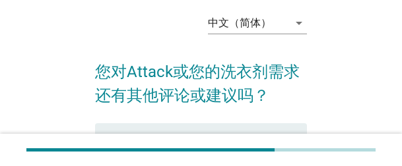
scroll to position [132, 0]
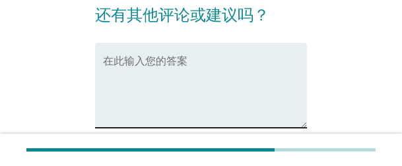
click at [171, 94] on textarea "在此输入您的答案" at bounding box center [205, 93] width 204 height 69
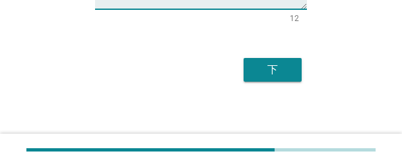
scroll to position [255, 0]
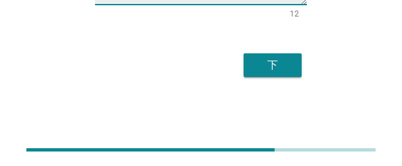
type textarea "No comments."
click at [273, 79] on div "下" at bounding box center [201, 65] width 212 height 32
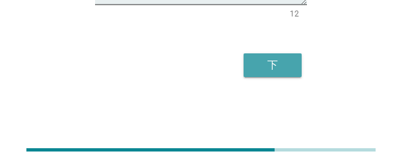
click at [271, 69] on div "下" at bounding box center [272, 65] width 37 height 16
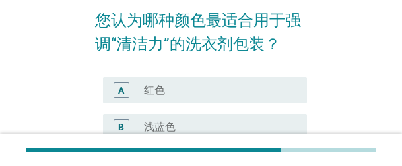
scroll to position [132, 0]
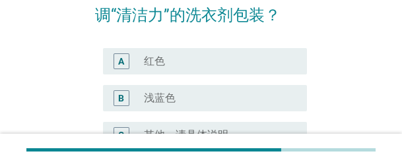
drag, startPoint x: 168, startPoint y: 96, endPoint x: 9, endPoint y: 100, distance: 159.8
click at [168, 96] on label "浅蓝色" at bounding box center [160, 98] width 32 height 13
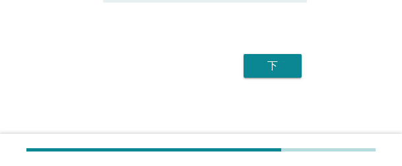
scroll to position [278, 0]
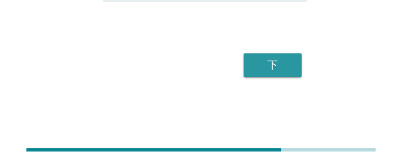
drag, startPoint x: 288, startPoint y: 69, endPoint x: 264, endPoint y: 72, distance: 24.6
click at [288, 69] on div "下" at bounding box center [272, 65] width 37 height 16
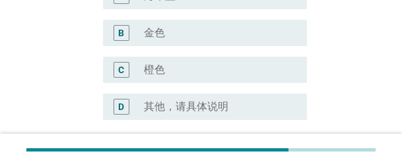
scroll to position [198, 0]
drag, startPoint x: 163, startPoint y: 73, endPoint x: 143, endPoint y: 77, distance: 20.8
click at [163, 73] on label "橙色" at bounding box center [154, 69] width 21 height 13
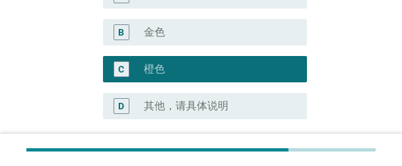
click at [185, 108] on label "其他，请具体说明" at bounding box center [186, 106] width 84 height 13
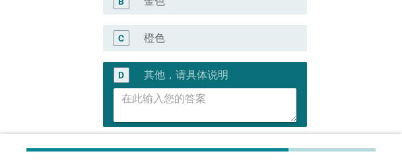
scroll to position [264, 0]
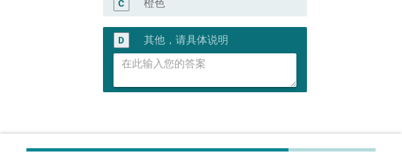
click at [201, 72] on textarea at bounding box center [208, 70] width 175 height 34
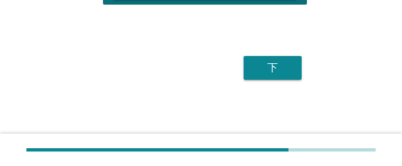
scroll to position [354, 0]
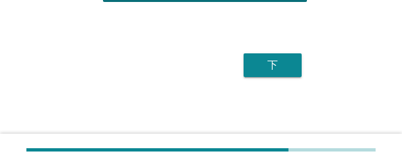
type textarea "red"
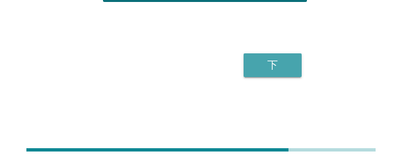
click at [275, 71] on div "下" at bounding box center [272, 65] width 37 height 16
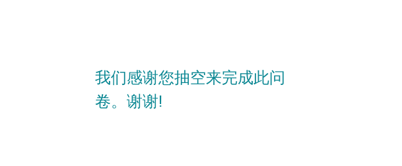
scroll to position [0, 0]
